Goal: Task Accomplishment & Management: Use online tool/utility

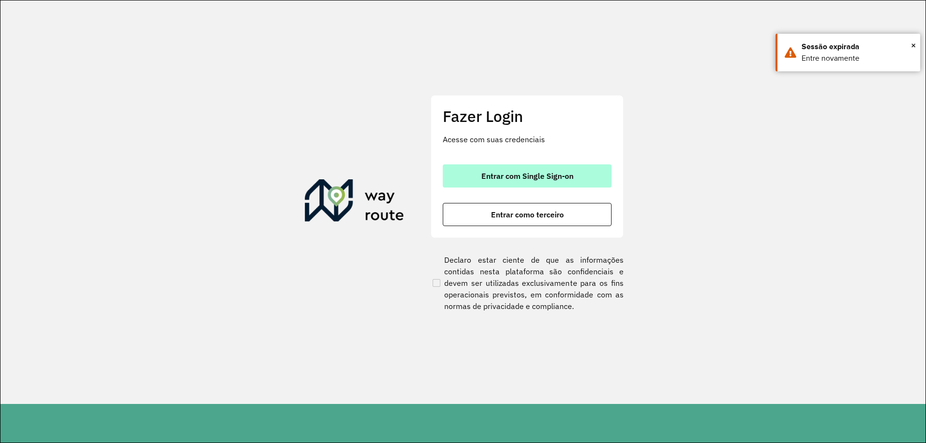
click at [502, 172] on span "Entrar com Single Sign-on" at bounding box center [527, 176] width 92 height 8
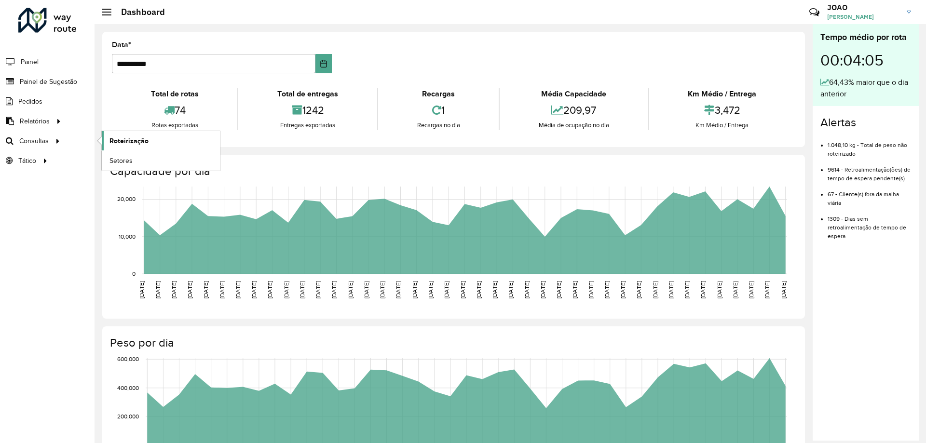
click at [116, 143] on span "Roteirização" at bounding box center [128, 141] width 39 height 10
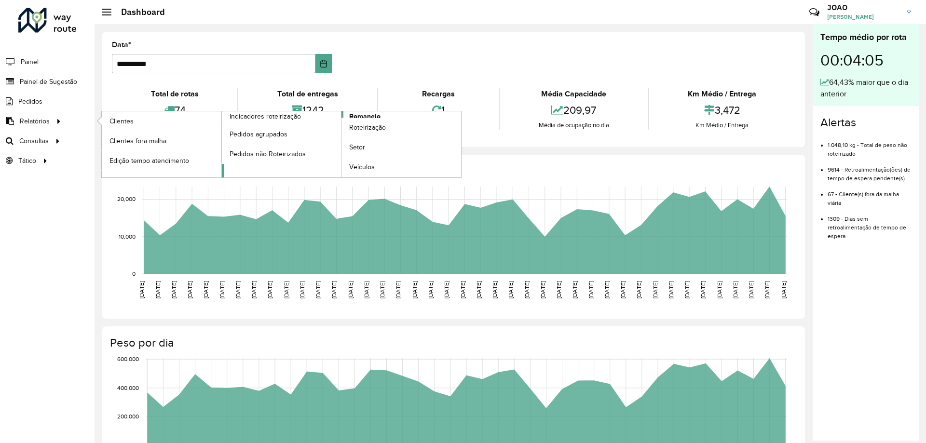
click at [369, 114] on span "Romaneio" at bounding box center [364, 116] width 31 height 10
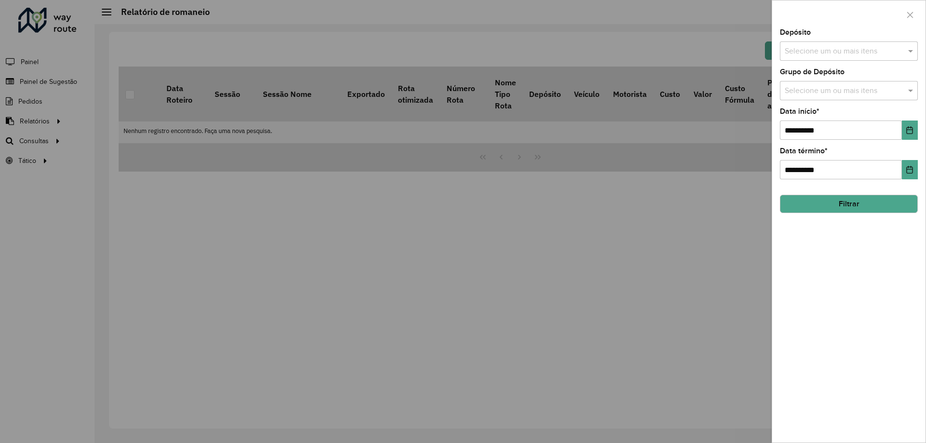
click at [871, 48] on input "text" at bounding box center [843, 52] width 123 height 12
click at [872, 100] on div "CDD Santa Luzia" at bounding box center [848, 99] width 137 height 16
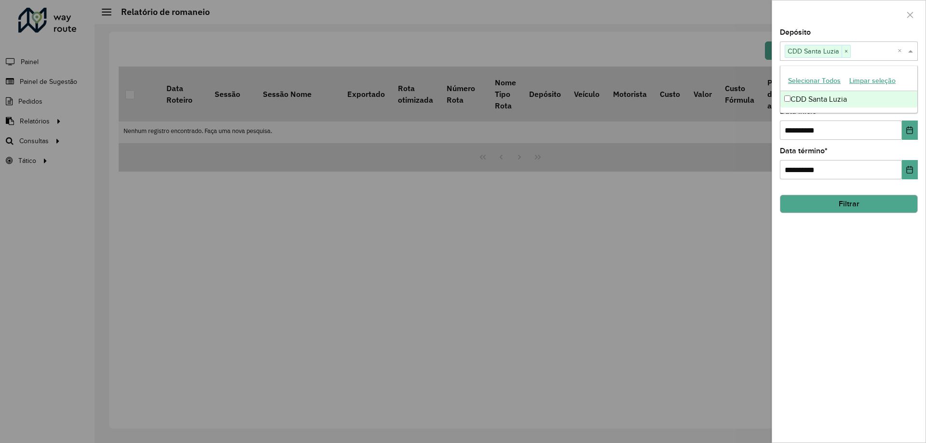
click at [856, 271] on div "**********" at bounding box center [848, 236] width 153 height 414
click at [843, 88] on input "text" at bounding box center [843, 91] width 123 height 12
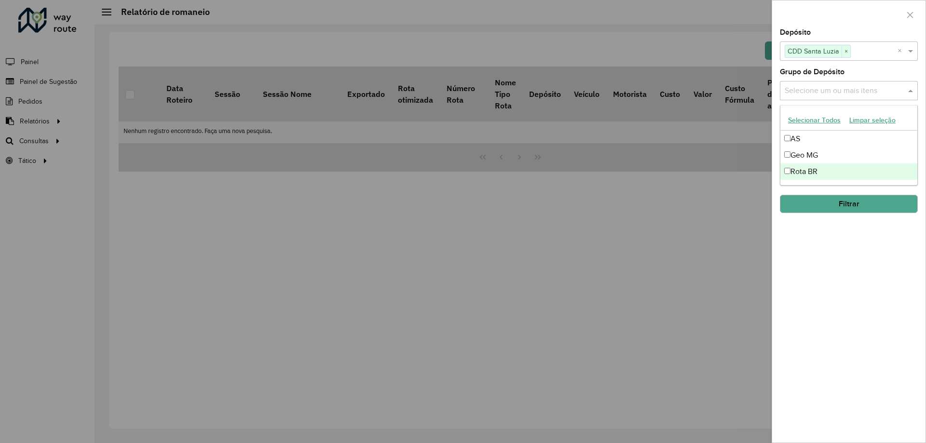
click at [828, 167] on div "Rota BR" at bounding box center [848, 171] width 137 height 16
click at [834, 266] on div "**********" at bounding box center [848, 236] width 153 height 414
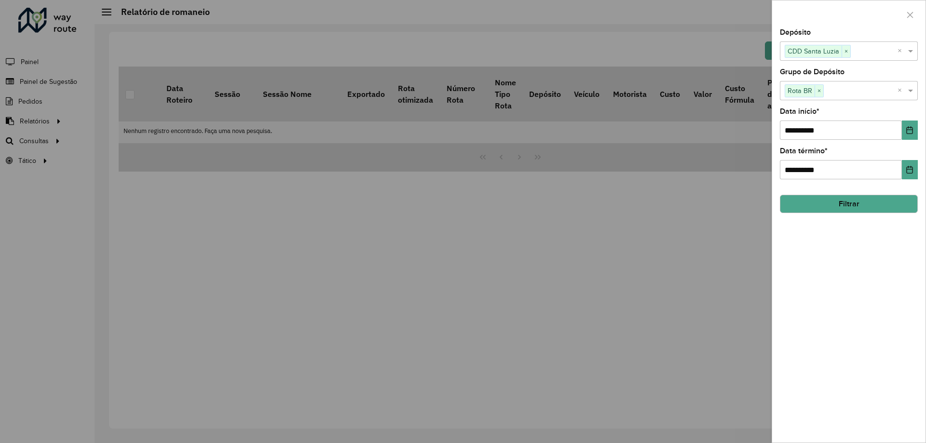
click at [841, 207] on button "Filtrar" at bounding box center [849, 204] width 138 height 18
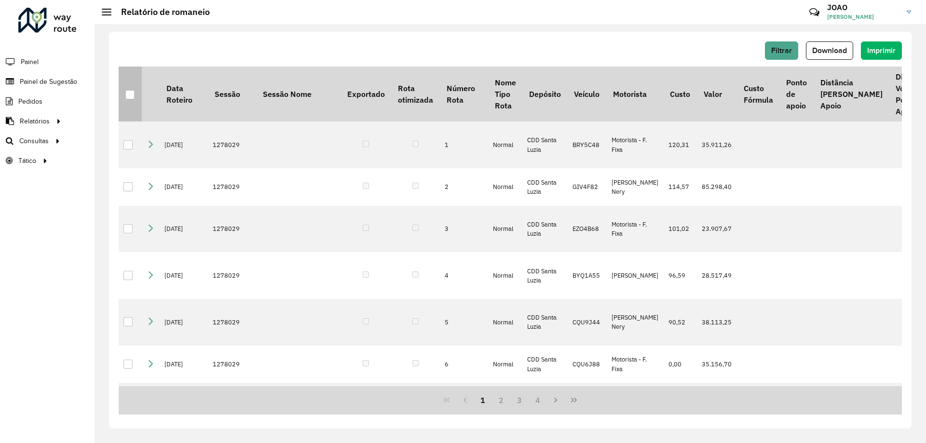
click at [129, 98] on div at bounding box center [129, 94] width 9 height 9
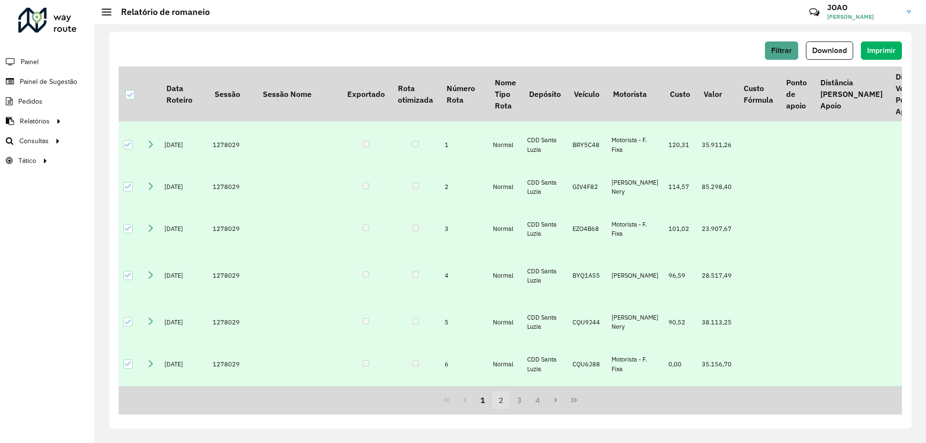
click at [504, 396] on button "2" at bounding box center [501, 400] width 18 height 18
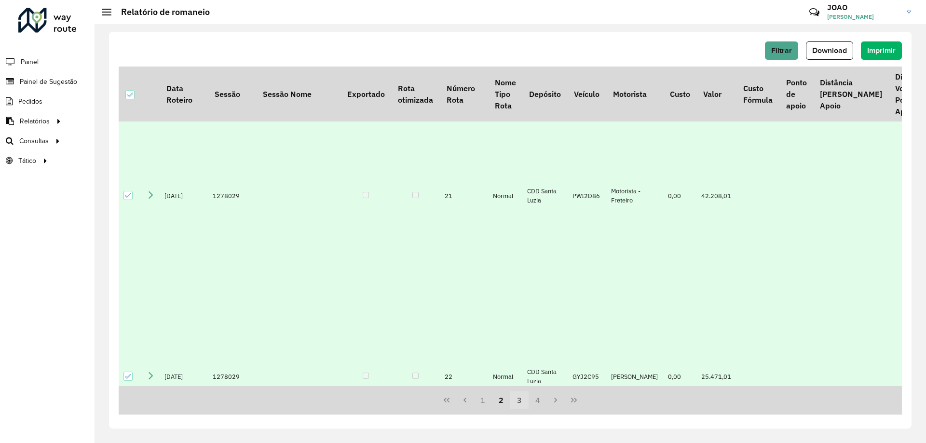
click at [520, 402] on button "3" at bounding box center [519, 400] width 18 height 18
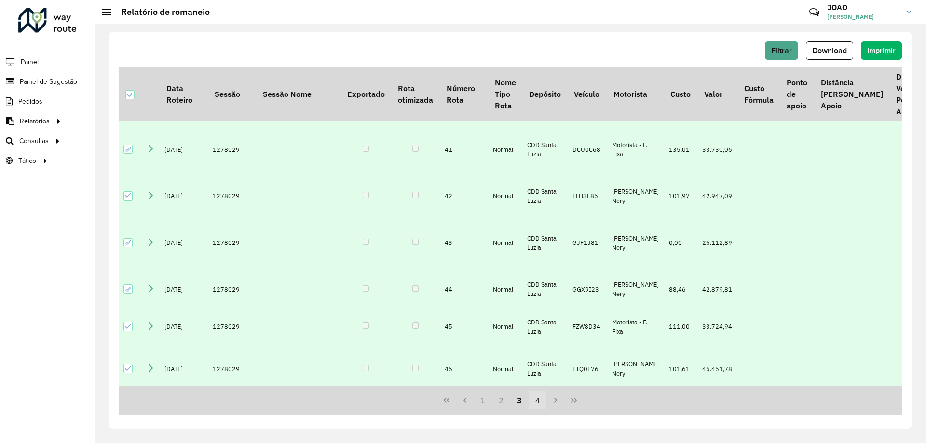
click at [538, 401] on button "4" at bounding box center [537, 400] width 18 height 18
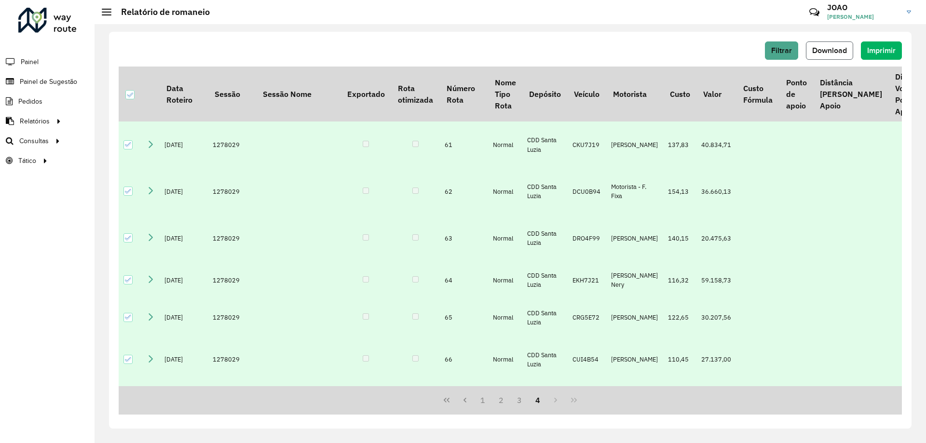
click at [832, 52] on span "Download" at bounding box center [829, 50] width 35 height 8
click at [837, 49] on span "Download" at bounding box center [829, 50] width 35 height 8
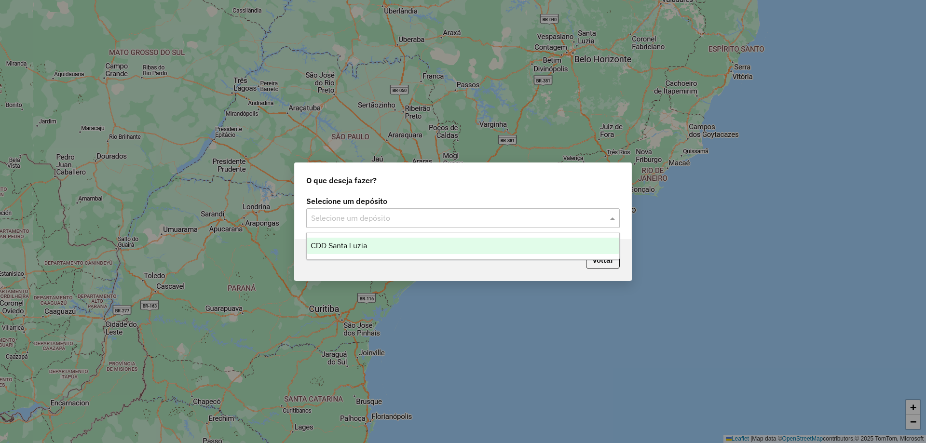
click at [476, 222] on input "text" at bounding box center [453, 219] width 284 height 12
click at [475, 242] on div "CDD Santa Luzia" at bounding box center [463, 246] width 312 height 16
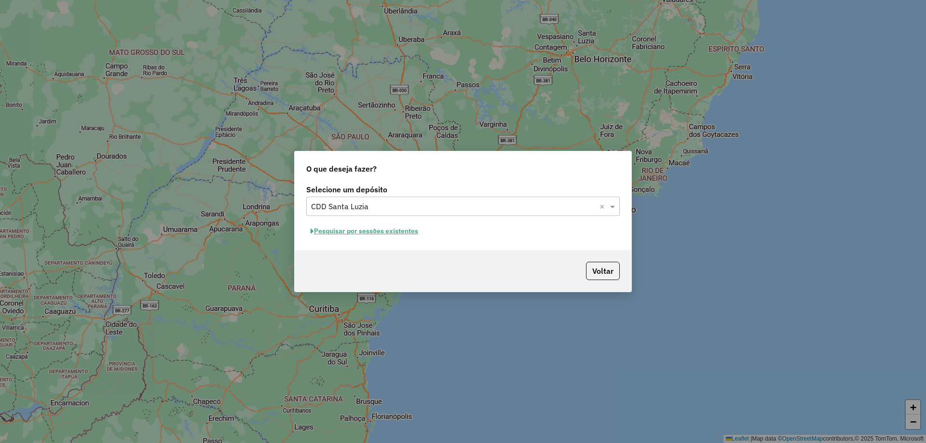
click at [392, 234] on button "Pesquisar por sessões existentes" at bounding box center [364, 231] width 116 height 15
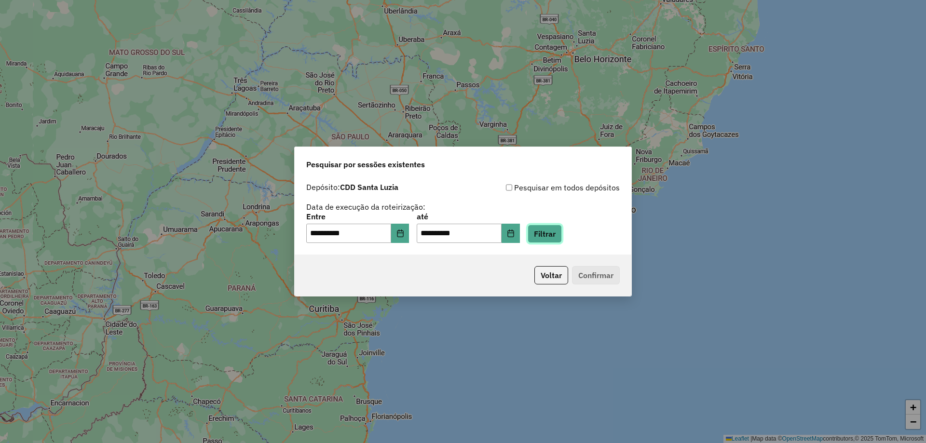
click at [558, 229] on button "Filtrar" at bounding box center [544, 234] width 34 height 18
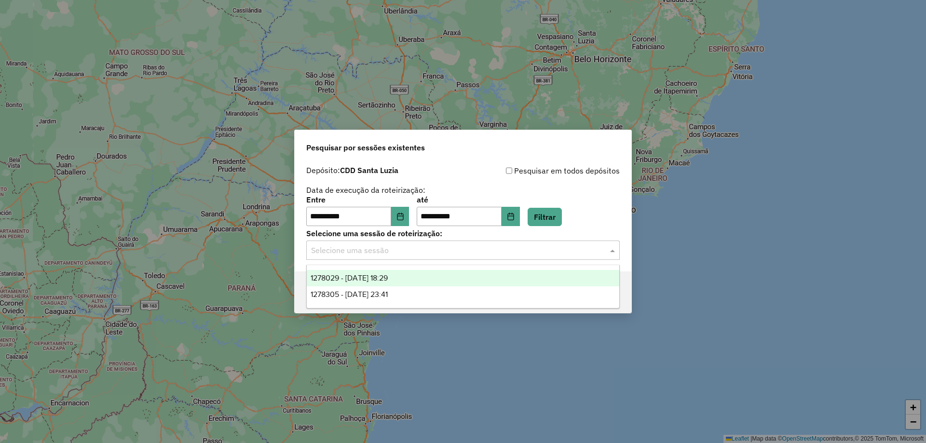
click at [476, 256] on div "Selecione uma sessão" at bounding box center [462, 250] width 313 height 19
click at [464, 282] on div "1278029 - [DATE] 18:29" at bounding box center [463, 278] width 312 height 16
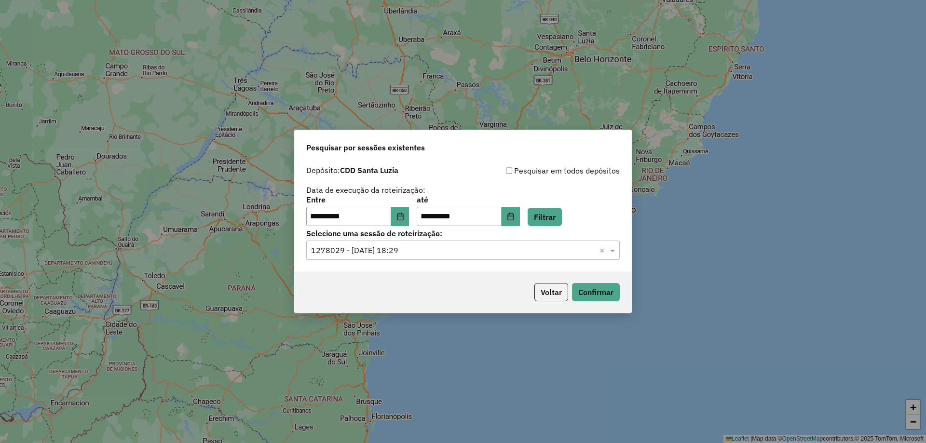
click at [486, 279] on div "Voltar Confirmar" at bounding box center [463, 291] width 337 height 41
click at [583, 290] on button "Confirmar" at bounding box center [596, 292] width 48 height 18
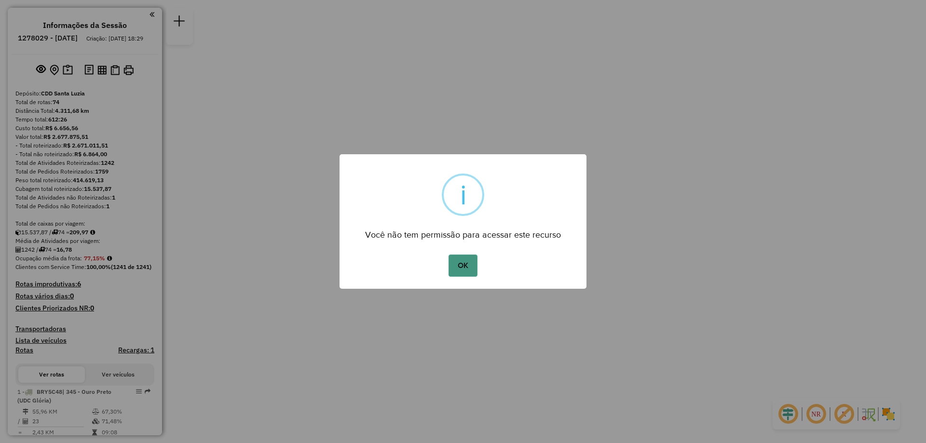
click at [466, 263] on button "OK" at bounding box center [462, 266] width 28 height 22
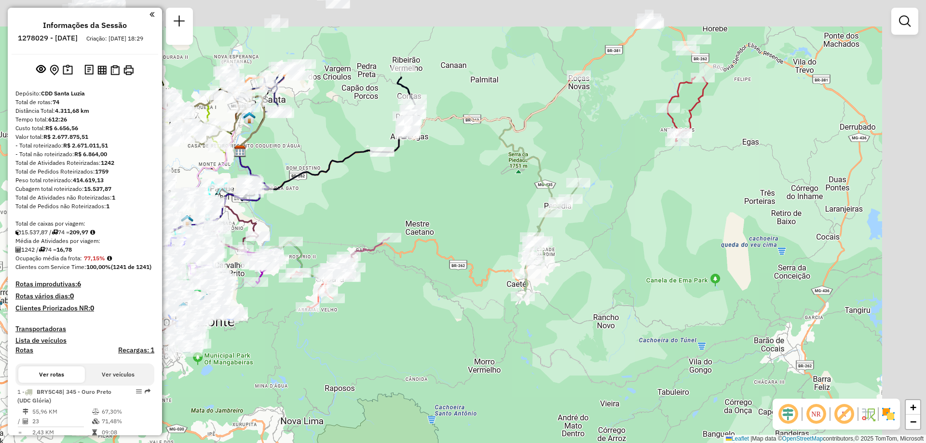
drag, startPoint x: 600, startPoint y: 185, endPoint x: 464, endPoint y: 309, distance: 184.3
click at [464, 309] on div "Janela de atendimento Grade de atendimento Capacidade Transportadoras Veículos …" at bounding box center [463, 221] width 926 height 443
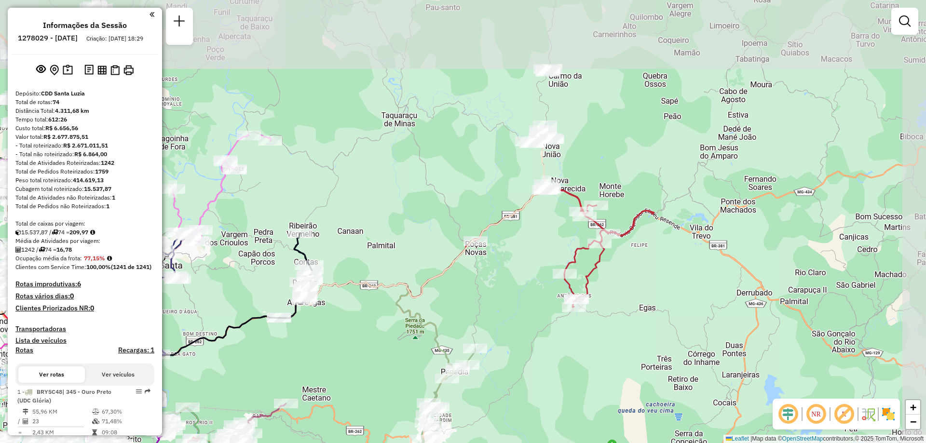
drag, startPoint x: 699, startPoint y: 153, endPoint x: 579, endPoint y: 328, distance: 212.6
click at [579, 328] on div "Janela de atendimento Grade de atendimento Capacidade Transportadoras Veículos …" at bounding box center [463, 221] width 926 height 443
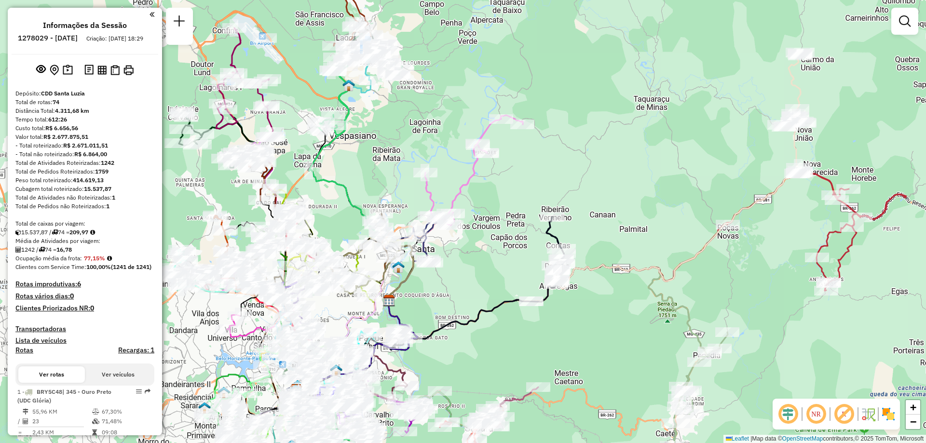
drag, startPoint x: 406, startPoint y: 216, endPoint x: 658, endPoint y: 200, distance: 252.7
click at [658, 200] on div "Janela de atendimento Grade de atendimento Capacidade Transportadoras Veículos …" at bounding box center [463, 221] width 926 height 443
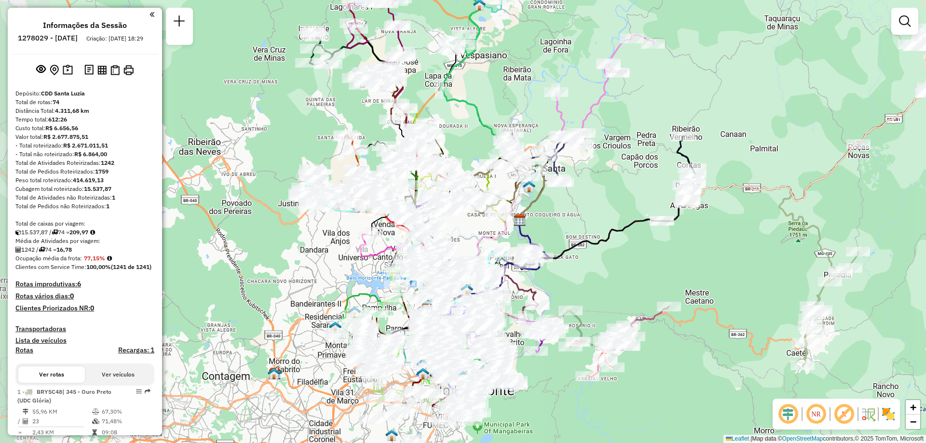
drag, startPoint x: 479, startPoint y: 248, endPoint x: 609, endPoint y: 167, distance: 153.5
click at [609, 167] on div "Janela de atendimento Grade de atendimento Capacidade Transportadoras Veículos …" at bounding box center [463, 221] width 926 height 443
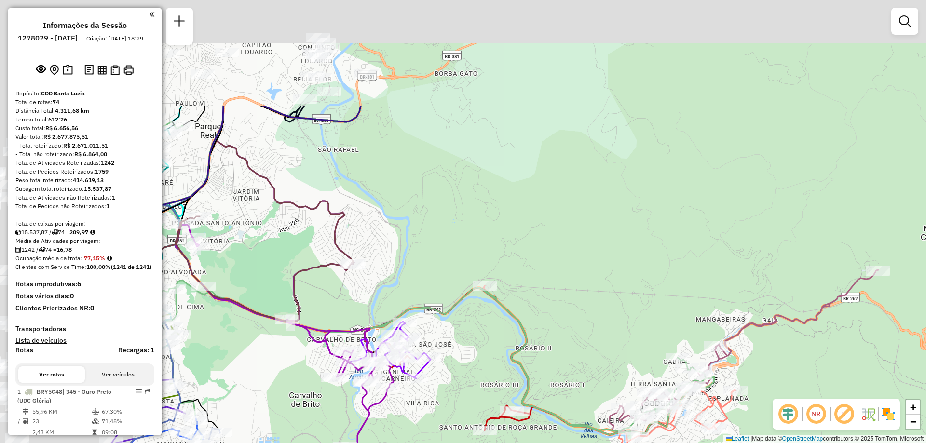
drag, startPoint x: 450, startPoint y: 146, endPoint x: 602, endPoint y: 285, distance: 205.7
click at [606, 300] on div "Janela de atendimento Grade de atendimento Capacidade Transportadoras Veículos …" at bounding box center [463, 221] width 926 height 443
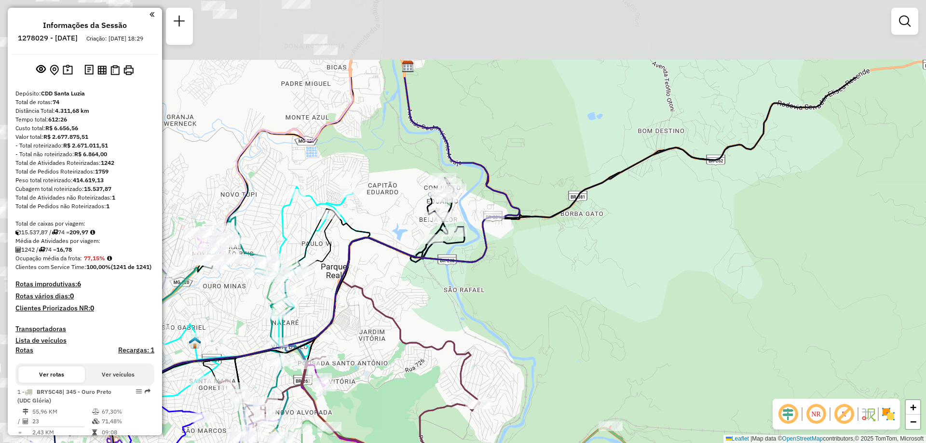
drag, startPoint x: 517, startPoint y: 180, endPoint x: 646, endPoint y: 312, distance: 184.1
click at [646, 312] on div "Janela de atendimento Grade de atendimento Capacidade Transportadoras Veículos …" at bounding box center [463, 221] width 926 height 443
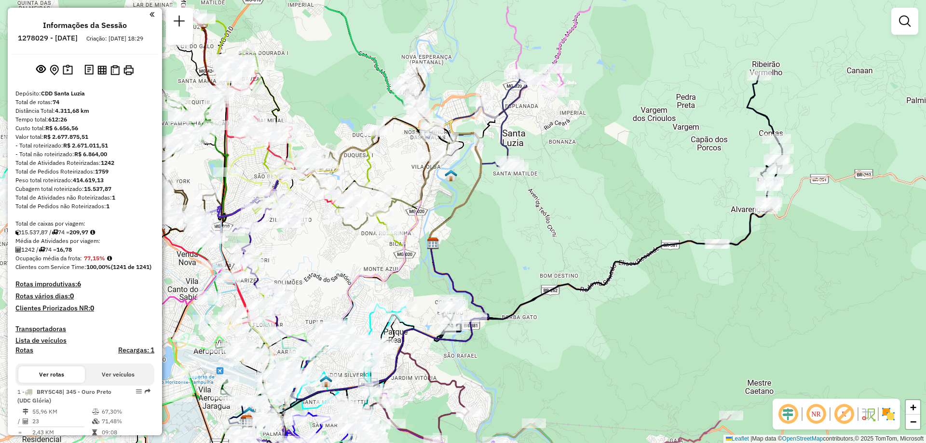
drag, startPoint x: 642, startPoint y: 281, endPoint x: 581, endPoint y: 332, distance: 79.1
click at [581, 332] on div "Janela de atendimento Grade de atendimento Capacidade Transportadoras Veículos …" at bounding box center [463, 221] width 926 height 443
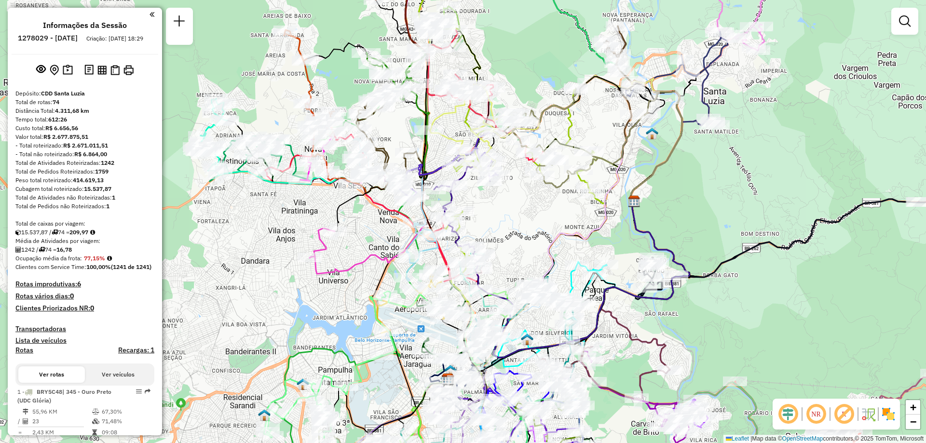
drag, startPoint x: 532, startPoint y: 192, endPoint x: 733, endPoint y: 150, distance: 205.4
click at [733, 150] on div "Janela de atendimento Grade de atendimento Capacidade Transportadoras Veículos …" at bounding box center [463, 221] width 926 height 443
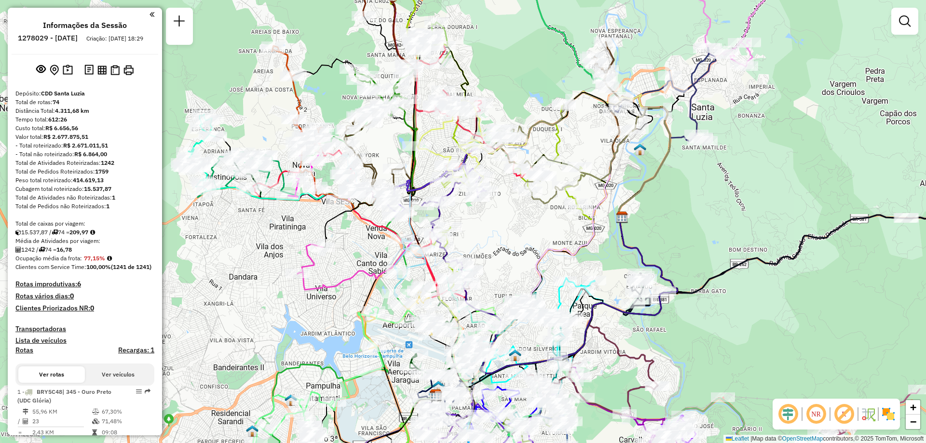
drag, startPoint x: 283, startPoint y: 226, endPoint x: 270, endPoint y: 242, distance: 20.0
click at [270, 242] on div "Janela de atendimento Grade de atendimento Capacidade Transportadoras Veículos …" at bounding box center [463, 221] width 926 height 443
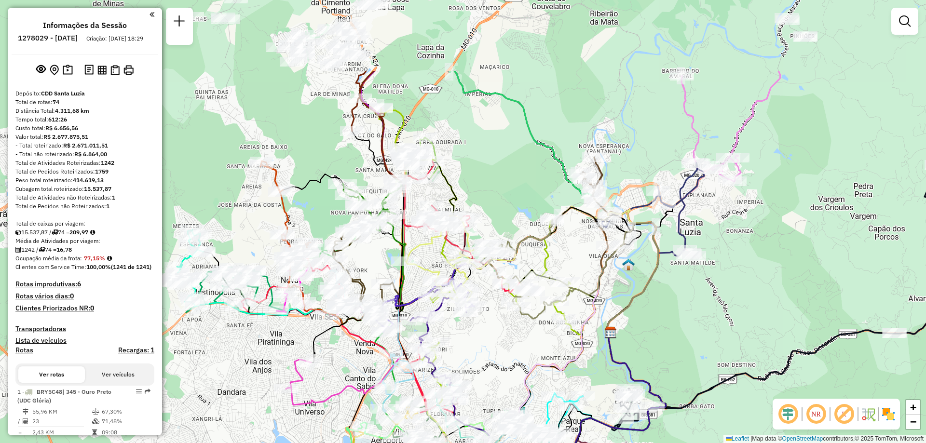
drag, startPoint x: 258, startPoint y: 236, endPoint x: 262, endPoint y: 368, distance: 132.1
click at [262, 368] on div "Janela de atendimento Grade de atendimento Capacidade Transportadoras Veículos …" at bounding box center [463, 221] width 926 height 443
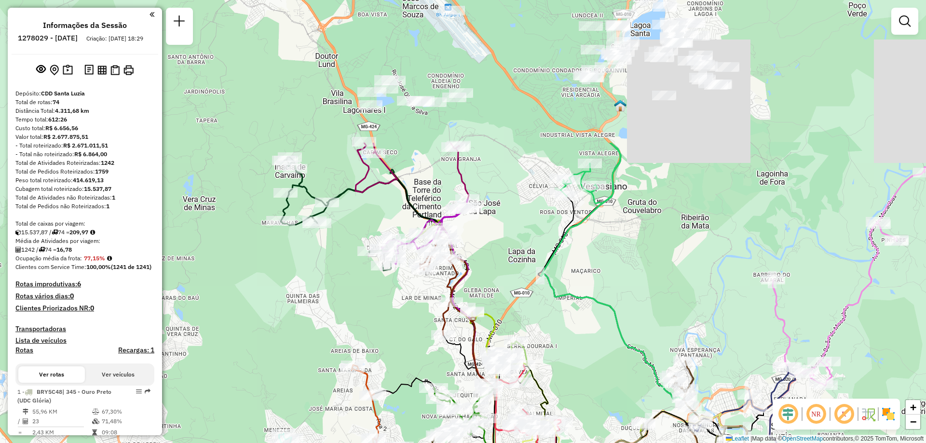
drag, startPoint x: 283, startPoint y: 123, endPoint x: 359, endPoint y: 310, distance: 202.0
click at [359, 310] on div "Janela de atendimento Grade de atendimento Capacidade Transportadoras Veículos …" at bounding box center [463, 221] width 926 height 443
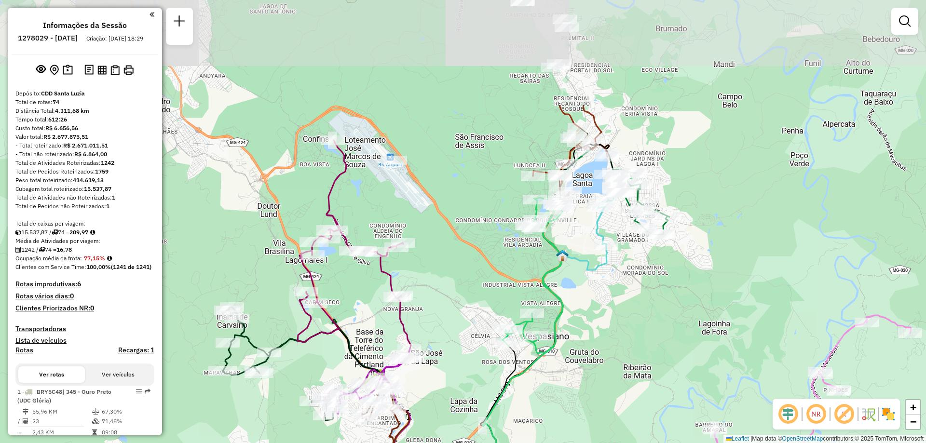
drag, startPoint x: 513, startPoint y: 108, endPoint x: 455, endPoint y: 259, distance: 161.8
click at [455, 259] on div "Janela de atendimento Grade de atendimento Capacidade Transportadoras Veículos …" at bounding box center [463, 221] width 926 height 443
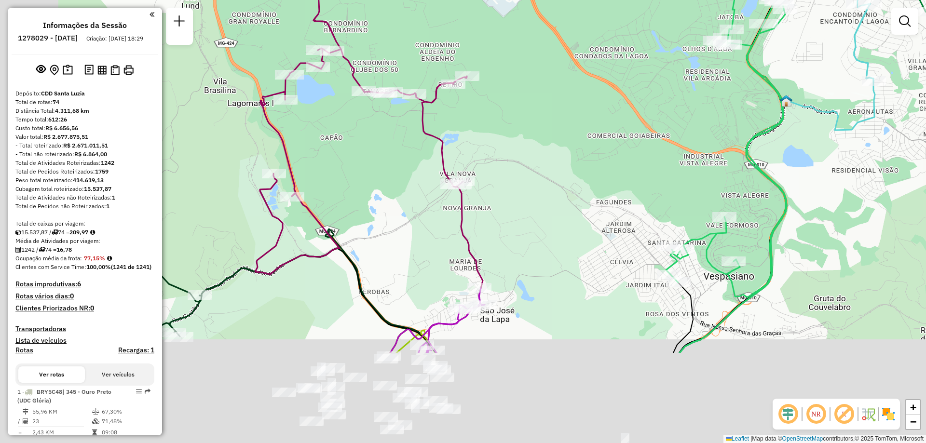
drag, startPoint x: 466, startPoint y: 326, endPoint x: 545, endPoint y: 185, distance: 161.9
click at [545, 185] on div "Janela de atendimento Grade de atendimento Capacidade Transportadoras Veículos …" at bounding box center [463, 221] width 926 height 443
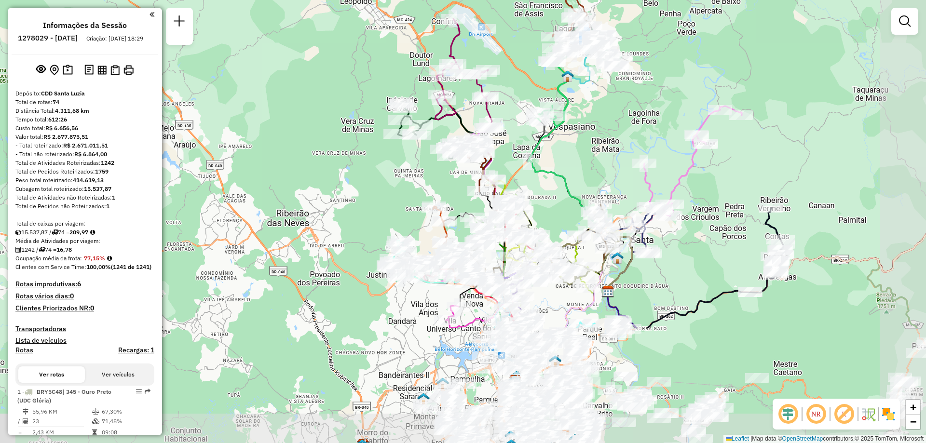
drag, startPoint x: 377, startPoint y: 282, endPoint x: 301, endPoint y: 122, distance: 177.0
click at [301, 122] on div "Janela de atendimento Grade de atendimento Capacidade Transportadoras Veículos …" at bounding box center [463, 221] width 926 height 443
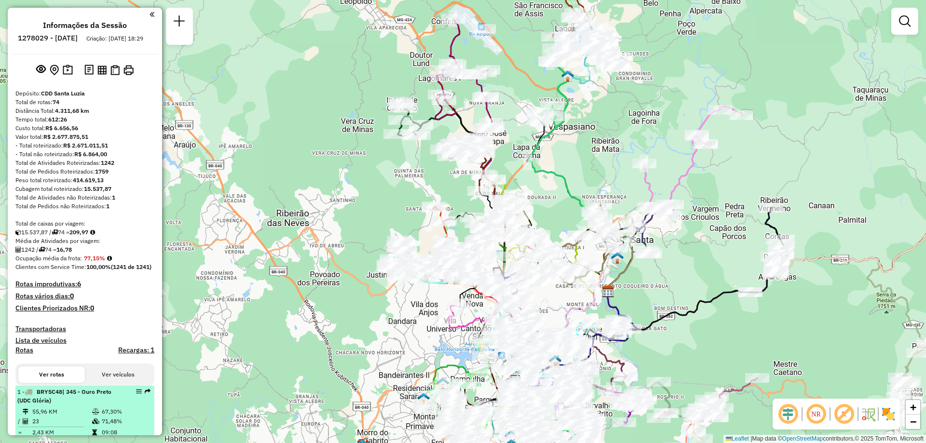
scroll to position [96, 0]
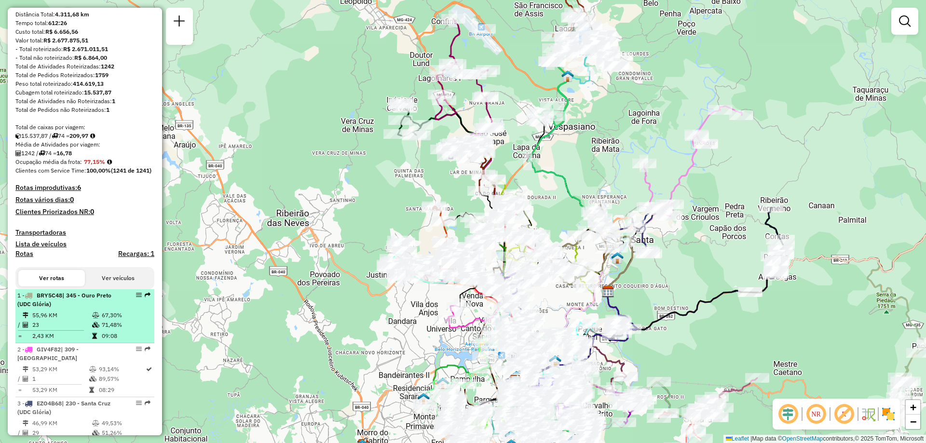
drag, startPoint x: 130, startPoint y: 314, endPoint x: 138, endPoint y: 326, distance: 14.9
click at [138, 326] on li "1 - BRY5C48 | 345 - Ouro Preto (UDC Glória) 55,96 KM 67,30% / 23 71,48% = 2,43 …" at bounding box center [84, 316] width 139 height 54
select select "**********"
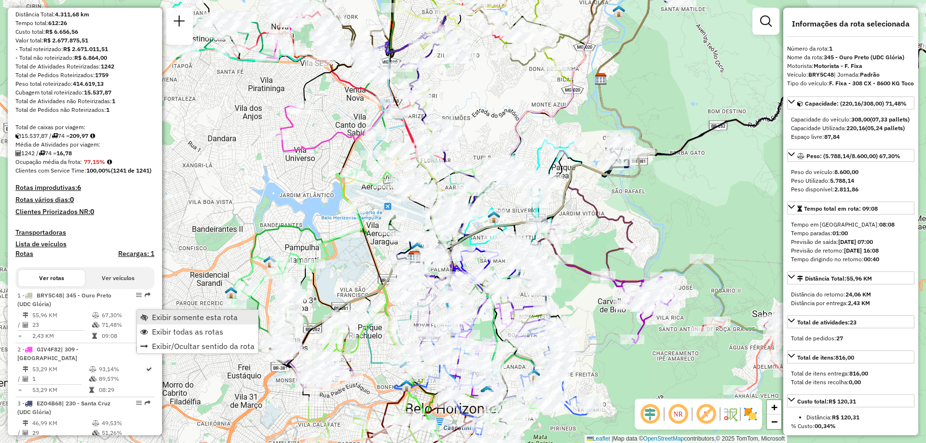
click at [170, 321] on span "Exibir somente esta rota" at bounding box center [195, 317] width 86 height 8
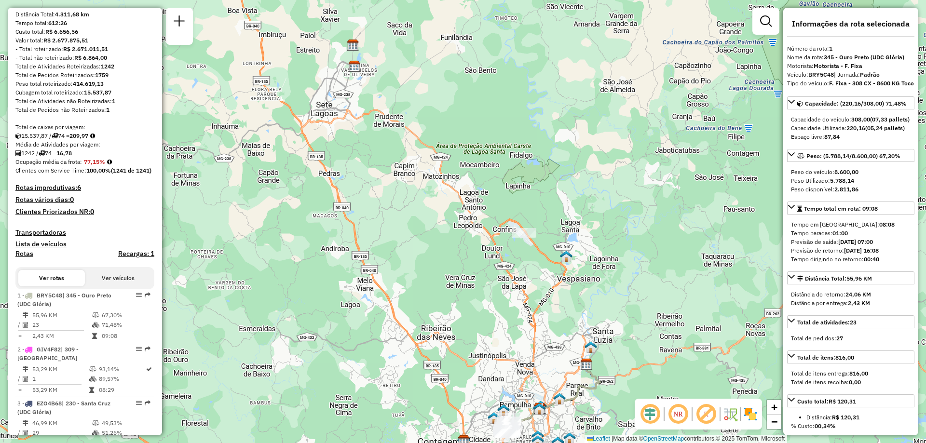
drag, startPoint x: 523, startPoint y: 240, endPoint x: 523, endPoint y: 289, distance: 48.7
click at [523, 289] on div "Janela de atendimento Grade de atendimento Capacidade Transportadoras Veículos …" at bounding box center [463, 221] width 926 height 443
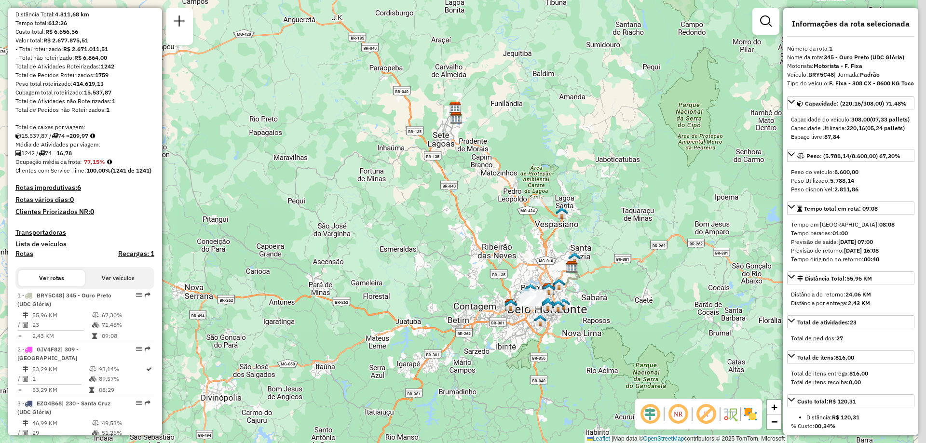
drag, startPoint x: 554, startPoint y: 336, endPoint x: 532, endPoint y: 260, distance: 78.7
click at [532, 260] on div "Janela de atendimento Grade de atendimento Capacidade Transportadoras Veículos …" at bounding box center [463, 221] width 926 height 443
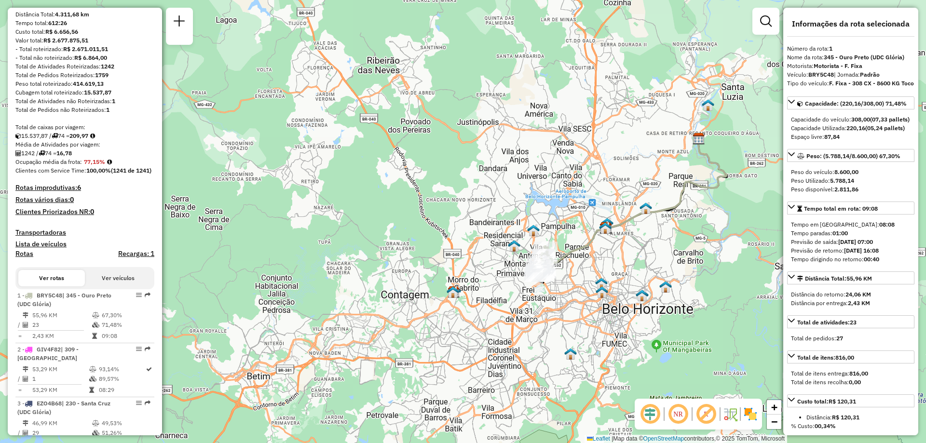
drag, startPoint x: 565, startPoint y: 284, endPoint x: 535, endPoint y: 287, distance: 30.6
click at [535, 286] on div at bounding box center [538, 277] width 9 height 17
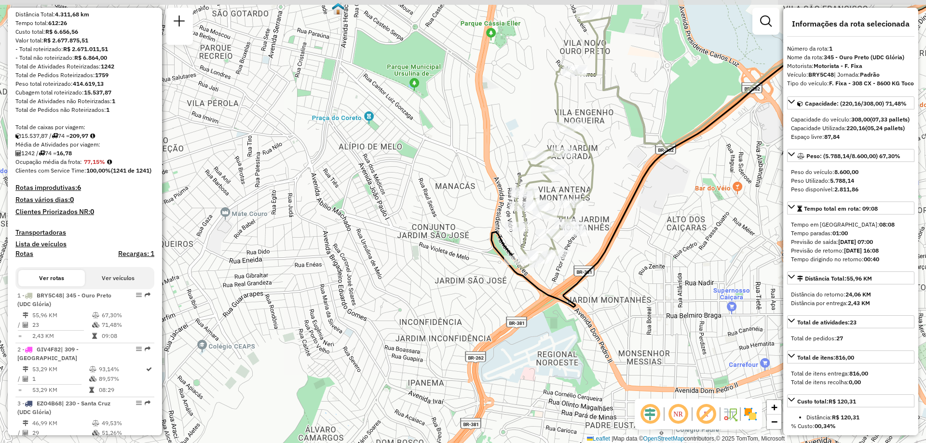
drag, startPoint x: 602, startPoint y: 231, endPoint x: 578, endPoint y: 281, distance: 55.2
click at [578, 281] on icon at bounding box center [709, 156] width 437 height 302
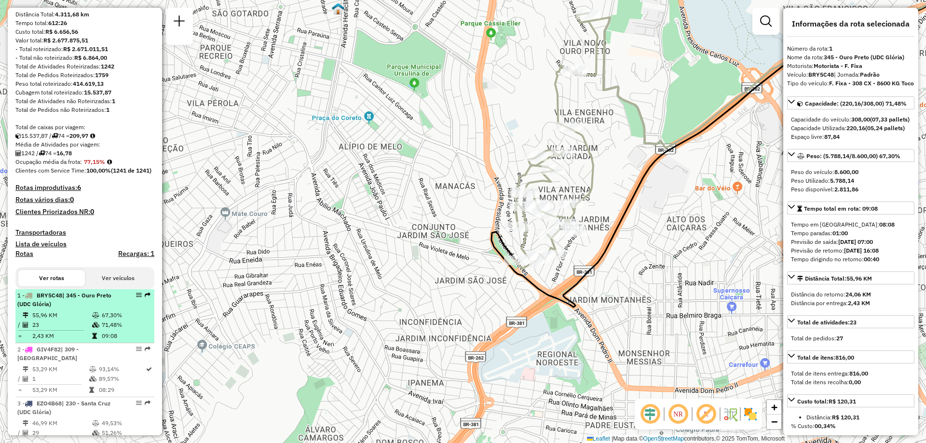
drag, startPoint x: 109, startPoint y: 320, endPoint x: 134, endPoint y: 328, distance: 25.9
click at [134, 320] on td "67,30%" at bounding box center [125, 315] width 49 height 10
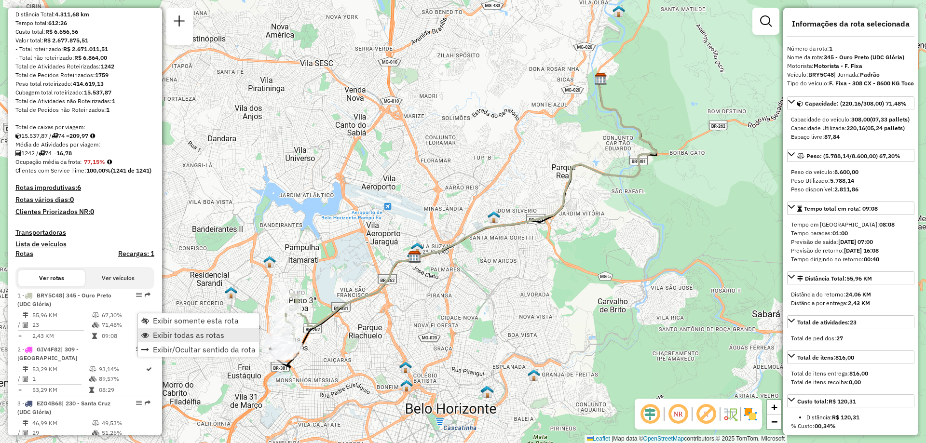
click at [174, 332] on span "Exibir todas as rotas" at bounding box center [188, 335] width 71 height 8
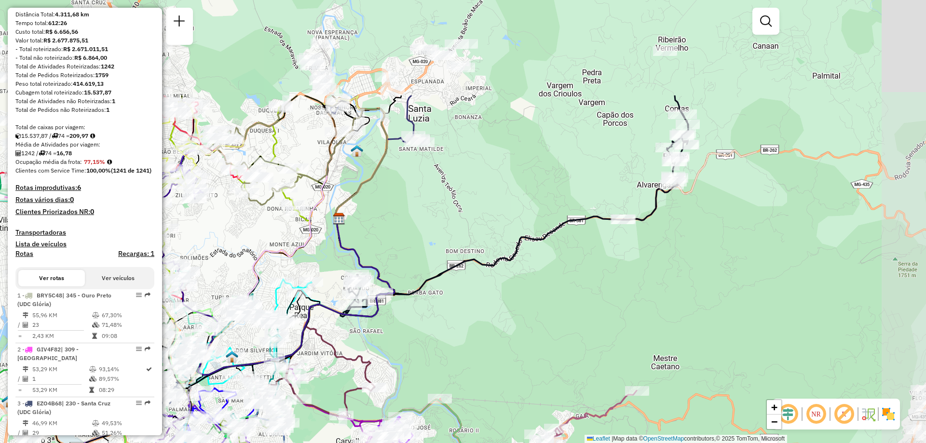
drag, startPoint x: 837, startPoint y: 232, endPoint x: 575, endPoint y: 372, distance: 296.8
click at [575, 372] on div "Janela de atendimento Grade de atendimento Capacidade Transportadoras Veículos …" at bounding box center [463, 221] width 926 height 443
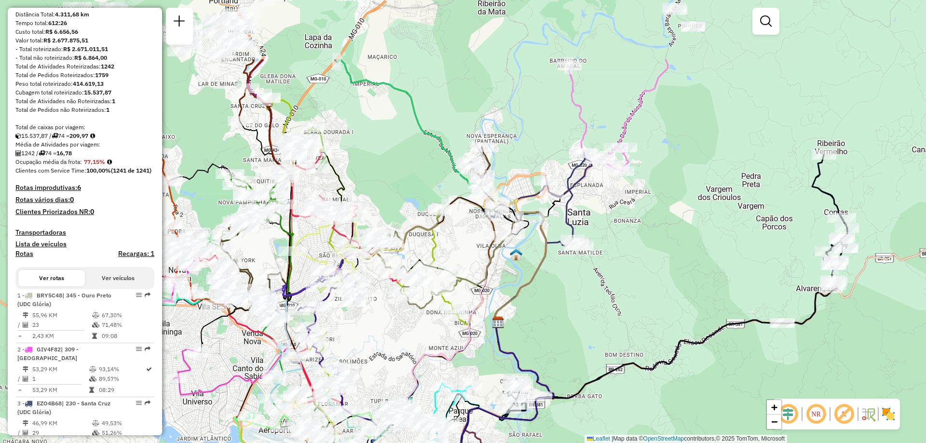
drag, startPoint x: 432, startPoint y: 220, endPoint x: 592, endPoint y: 323, distance: 189.9
click at [592, 323] on div "Janela de atendimento Grade de atendimento Capacidade Transportadoras Veículos …" at bounding box center [463, 221] width 926 height 443
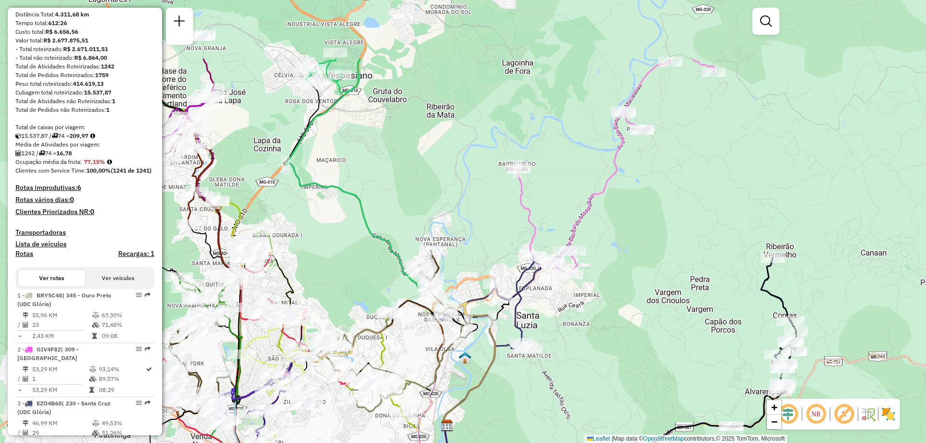
drag, startPoint x: 639, startPoint y: 249, endPoint x: 596, endPoint y: 329, distance: 90.6
click at [596, 329] on div "Janela de atendimento Grade de atendimento Capacidade Transportadoras Veículos …" at bounding box center [463, 221] width 926 height 443
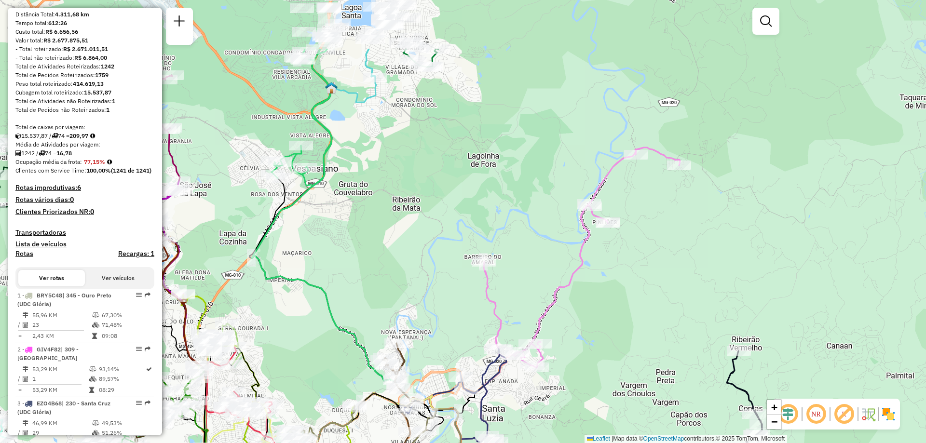
drag, startPoint x: 634, startPoint y: 237, endPoint x: 600, endPoint y: 330, distance: 99.1
click at [600, 330] on div "Janela de atendimento Grade de atendimento Capacidade Transportadoras Veículos …" at bounding box center [463, 221] width 926 height 443
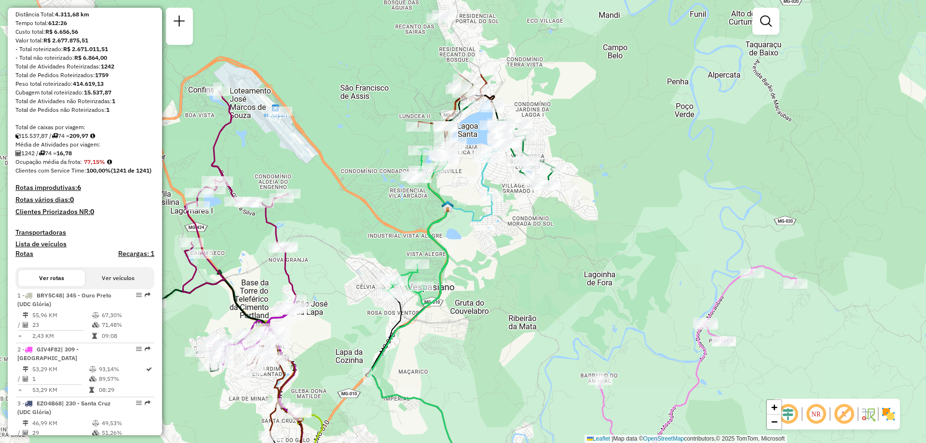
drag, startPoint x: 359, startPoint y: 203, endPoint x: 475, endPoint y: 322, distance: 166.0
click at [475, 322] on div "Janela de atendimento Grade de atendimento Capacidade Transportadoras Veículos …" at bounding box center [463, 221] width 926 height 443
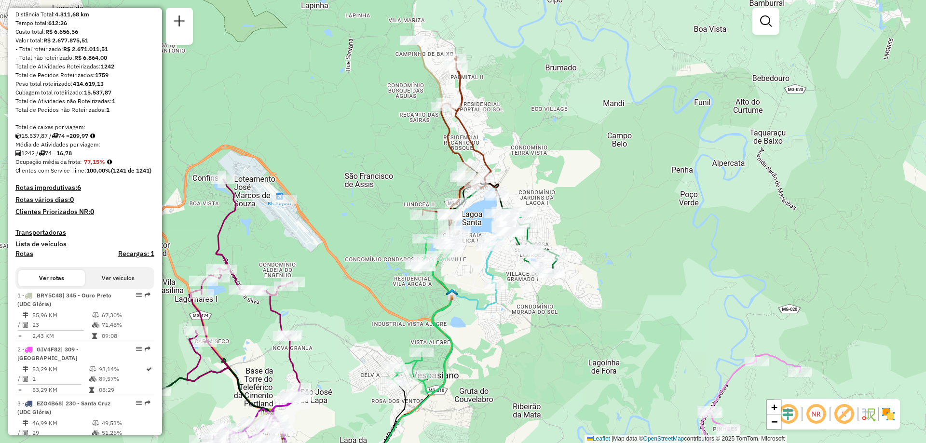
drag, startPoint x: 498, startPoint y: 266, endPoint x: 502, endPoint y: 354, distance: 88.3
click at [502, 354] on div "Janela de atendimento Grade de atendimento Capacidade Transportadoras Veículos …" at bounding box center [463, 221] width 926 height 443
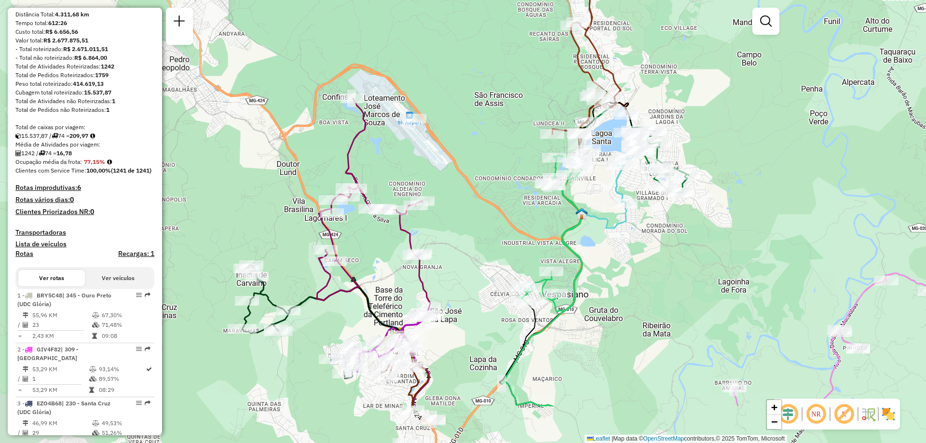
drag, startPoint x: 474, startPoint y: 301, endPoint x: 607, endPoint y: 212, distance: 160.2
click at [607, 212] on icon at bounding box center [564, 285] width 124 height 241
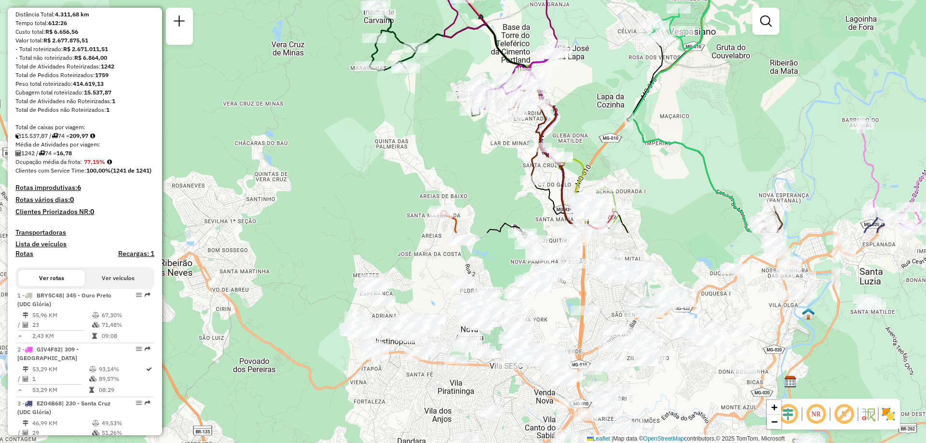
drag, startPoint x: 482, startPoint y: 333, endPoint x: 606, endPoint y: 78, distance: 283.1
click at [606, 78] on div "Janela de atendimento Grade de atendimento Capacidade Transportadoras Veículos …" at bounding box center [463, 221] width 926 height 443
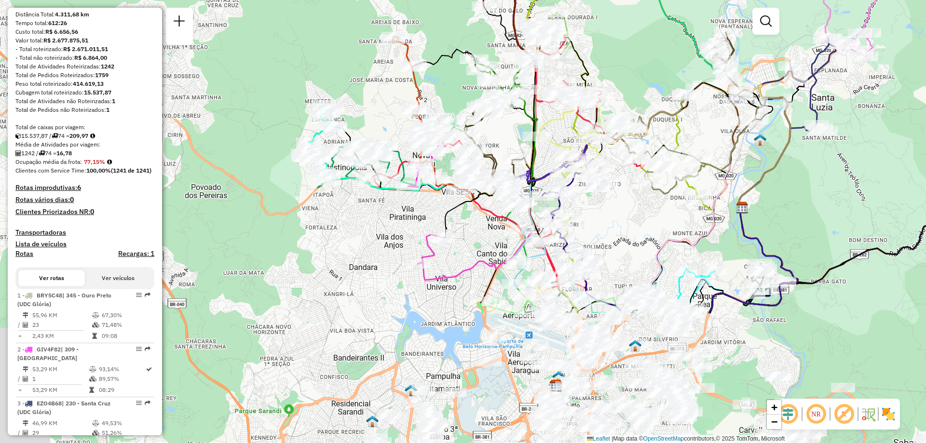
drag, startPoint x: 378, startPoint y: 247, endPoint x: 326, endPoint y: 66, distance: 188.5
click at [326, 66] on div "Janela de atendimento Grade de atendimento Capacidade Transportadoras Veículos …" at bounding box center [463, 221] width 926 height 443
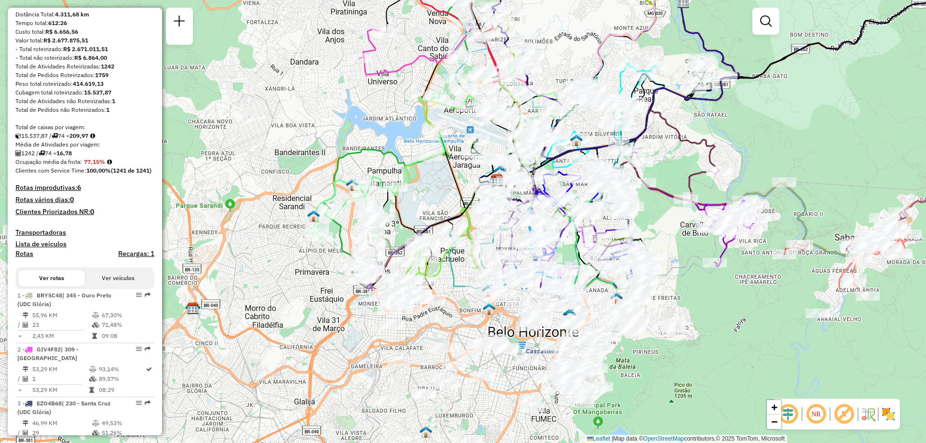
drag, startPoint x: 350, startPoint y: 290, endPoint x: 295, endPoint y: 92, distance: 205.8
click at [295, 92] on div "Janela de atendimento Grade de atendimento Capacidade Transportadoras Veículos …" at bounding box center [463, 221] width 926 height 443
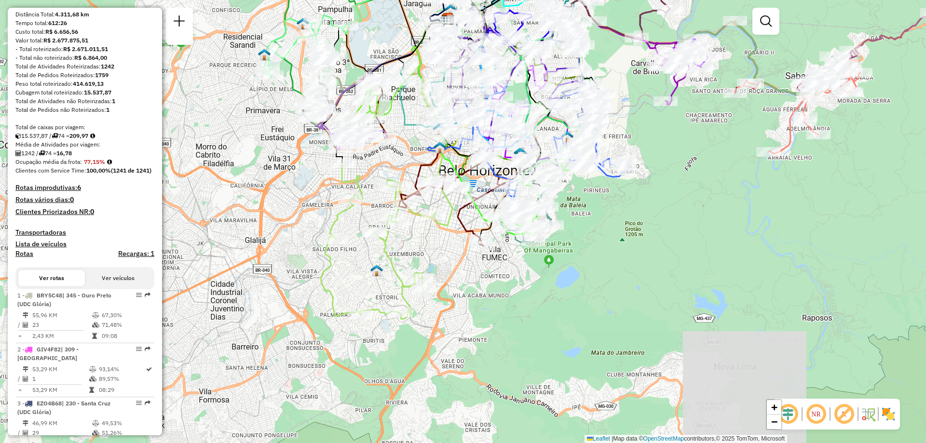
drag, startPoint x: 368, startPoint y: 379, endPoint x: 319, endPoint y: 217, distance: 168.8
click at [319, 217] on div "Janela de atendimento Grade de atendimento Capacidade Transportadoras Veículos …" at bounding box center [463, 221] width 926 height 443
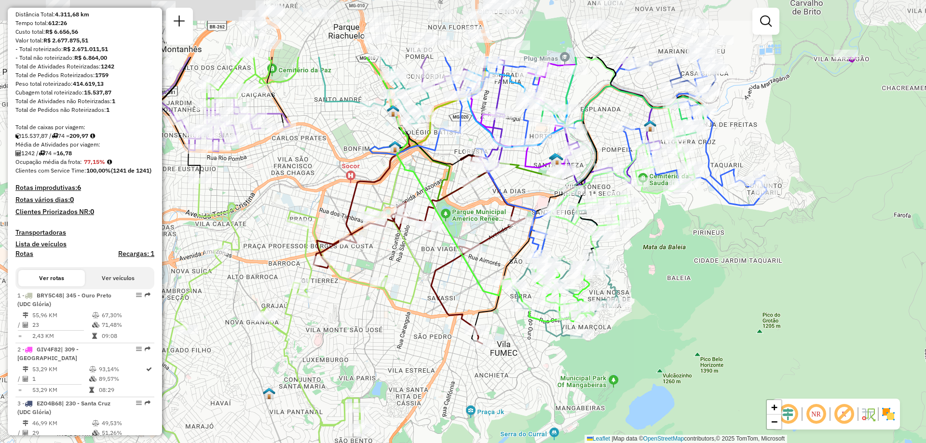
drag, startPoint x: 454, startPoint y: 242, endPoint x: 421, endPoint y: 301, distance: 68.0
click at [421, 345] on div "Janela de atendimento Grade de atendimento Capacidade Transportadoras Veículos …" at bounding box center [463, 221] width 926 height 443
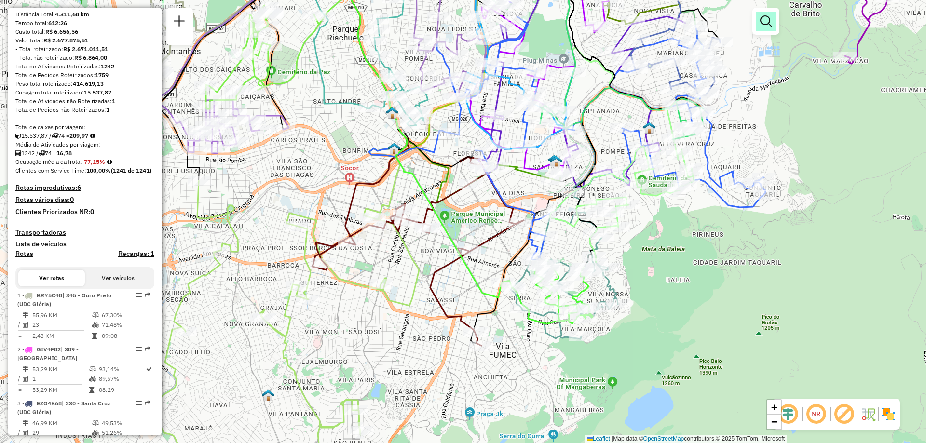
click at [767, 26] on em at bounding box center [766, 21] width 12 height 12
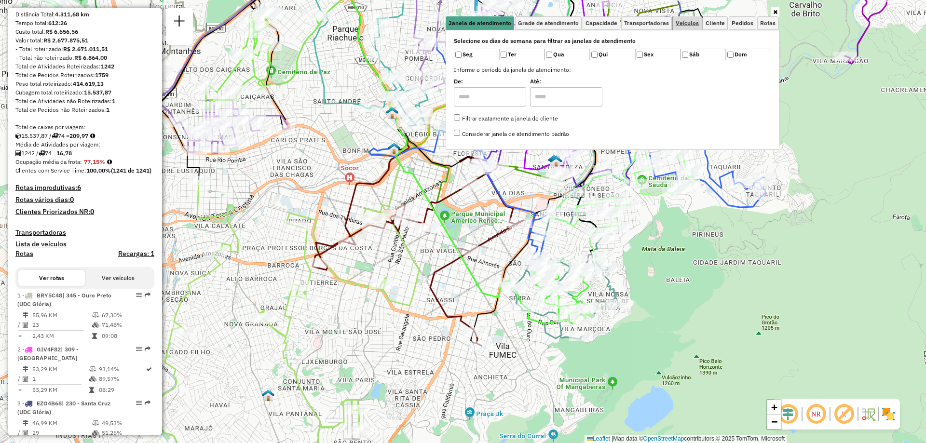
click at [684, 25] on span "Veículos" at bounding box center [686, 23] width 23 height 6
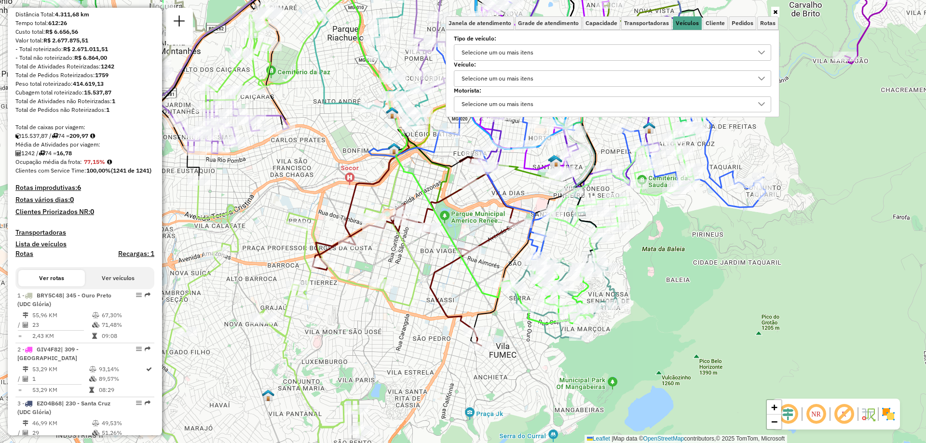
click at [498, 81] on div "Selecione um ou mais itens" at bounding box center [497, 78] width 79 height 15
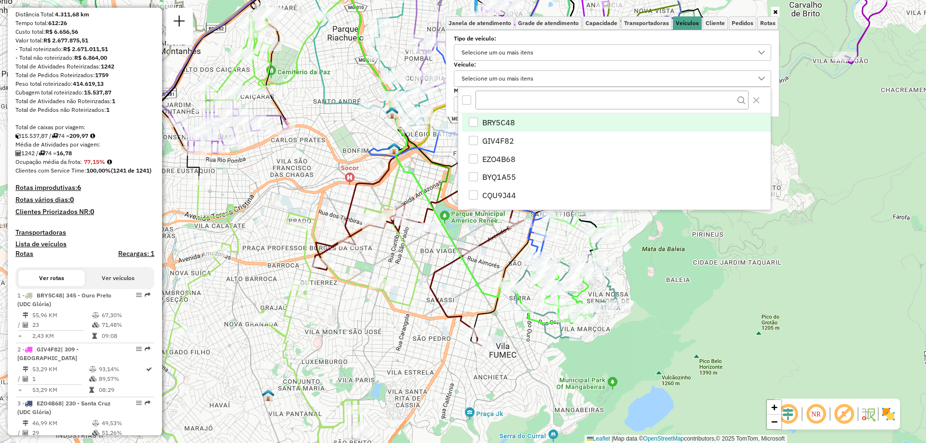
scroll to position [6, 33]
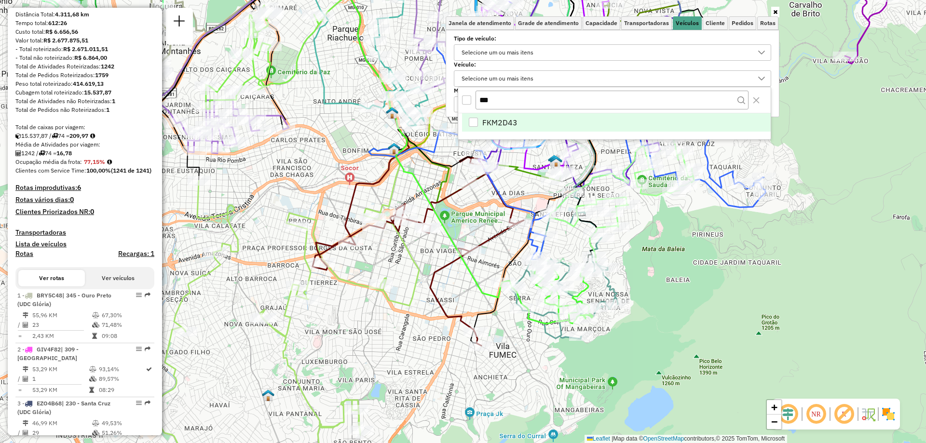
type input "***"
click at [510, 119] on span "FKM2D43" at bounding box center [499, 123] width 35 height 12
